Goal: Information Seeking & Learning: Check status

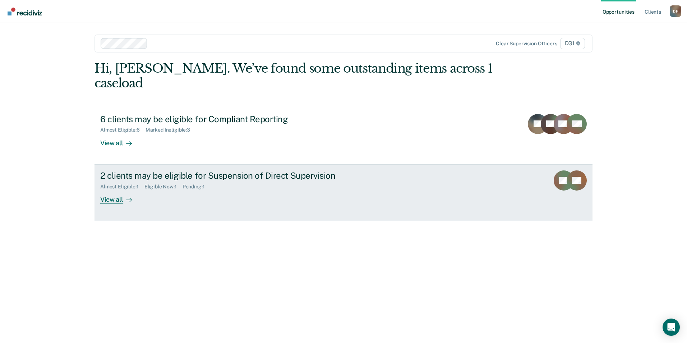
click at [104, 189] on div "View all" at bounding box center [120, 196] width 40 height 14
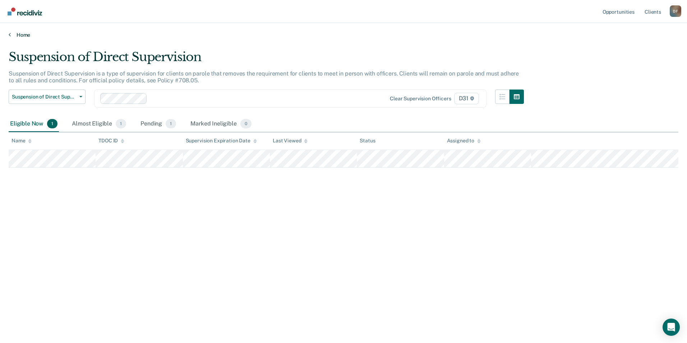
click at [167, 32] on link "Home" at bounding box center [344, 35] width 670 height 6
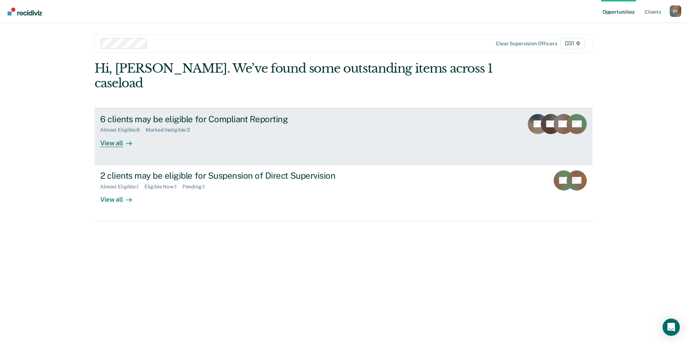
click at [117, 133] on div "View all" at bounding box center [120, 140] width 40 height 14
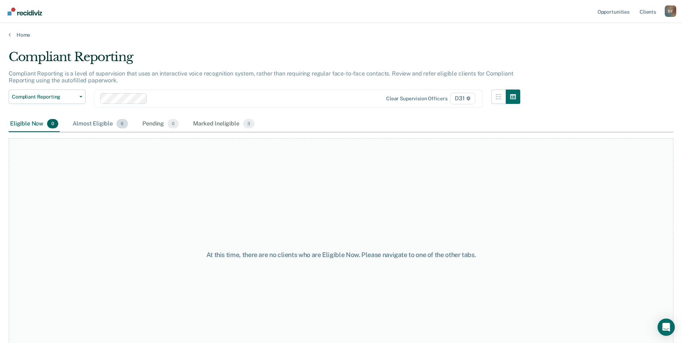
click at [102, 125] on div "Almost Eligible 6" at bounding box center [100, 124] width 58 height 16
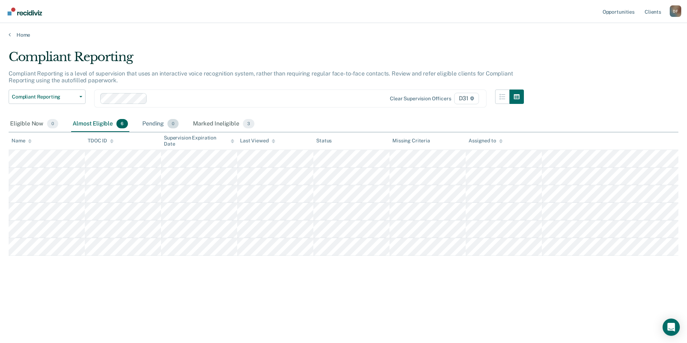
click at [151, 119] on div "Pending 0" at bounding box center [160, 124] width 39 height 16
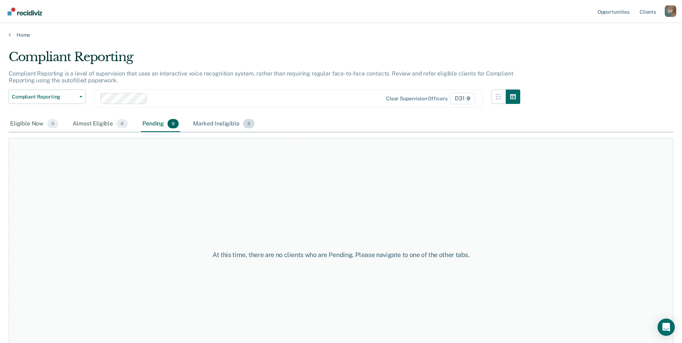
click at [212, 122] on div "Marked Ineligible 3" at bounding box center [224, 124] width 64 height 16
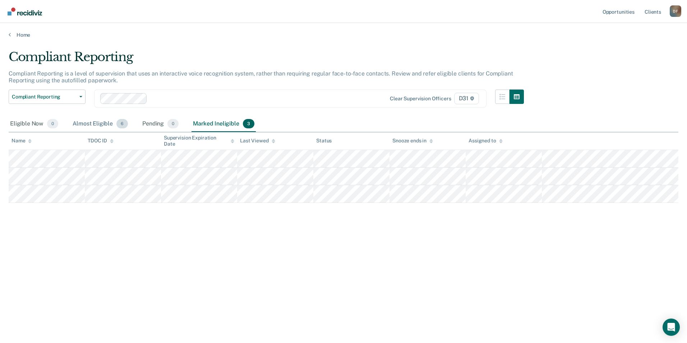
click at [82, 123] on div "Almost Eligible 6" at bounding box center [100, 124] width 58 height 16
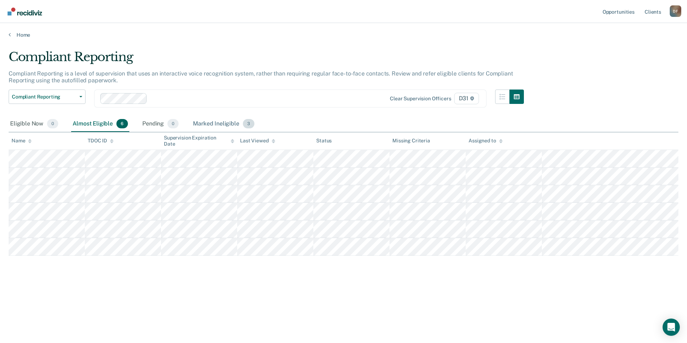
click at [208, 123] on div "Marked Ineligible 3" at bounding box center [224, 124] width 64 height 16
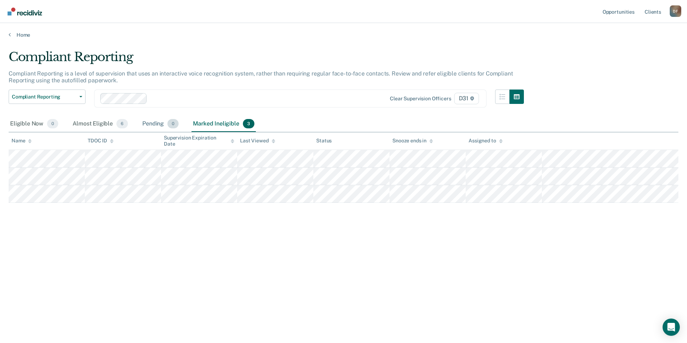
click at [148, 121] on div "Pending 0" at bounding box center [160, 124] width 39 height 16
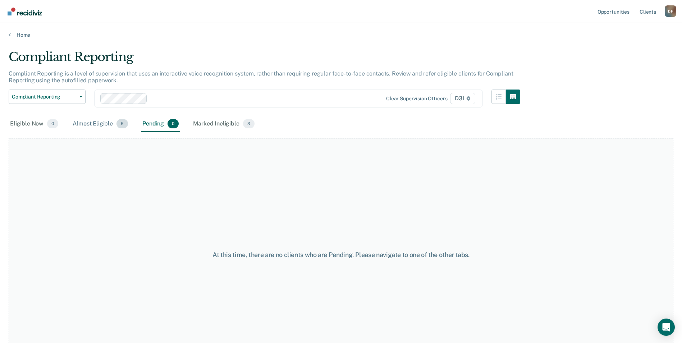
click at [91, 123] on div "Almost Eligible 6" at bounding box center [100, 124] width 58 height 16
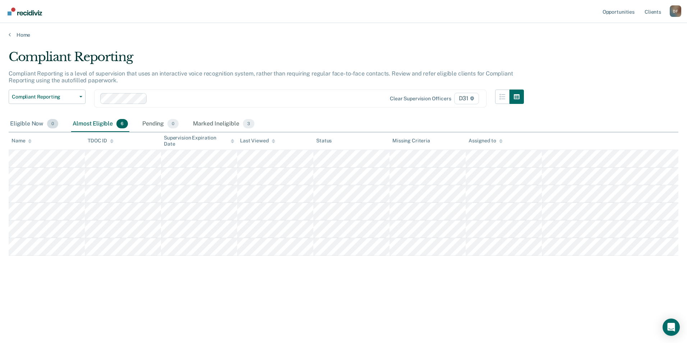
click at [21, 121] on div "Eligible Now 0" at bounding box center [34, 124] width 51 height 16
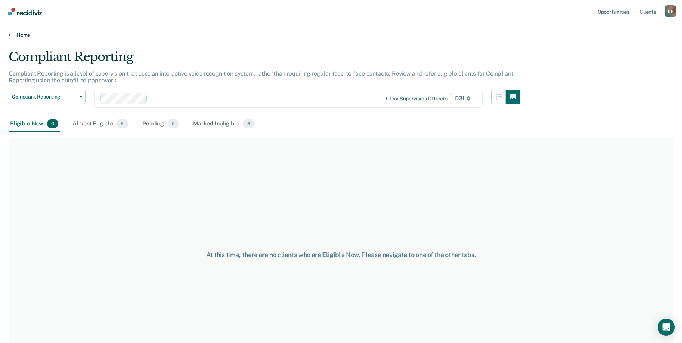
click at [20, 33] on link "Home" at bounding box center [341, 35] width 664 height 6
